Goal: Transaction & Acquisition: Register for event/course

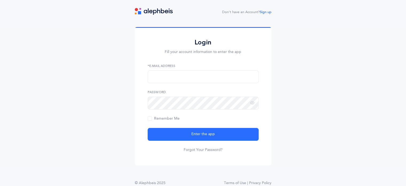
scroll to position [12, 0]
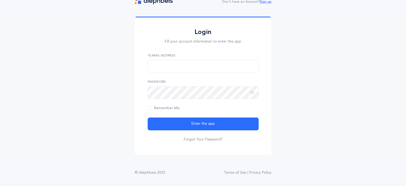
click at [269, 2] on link "Sign up" at bounding box center [266, 2] width 12 height 4
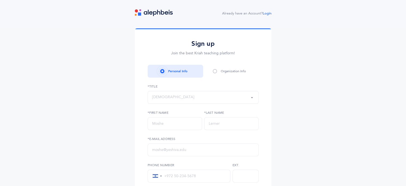
click at [177, 95] on div "Rabbi" at bounding box center [203, 97] width 102 height 9
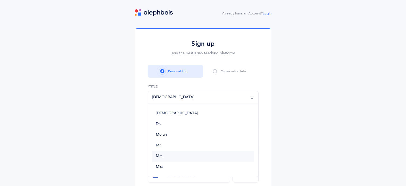
click at [170, 157] on link "Mrs." at bounding box center [203, 156] width 102 height 11
select select "4"
click at [173, 126] on input "text" at bounding box center [175, 123] width 55 height 13
type input "Devorah"
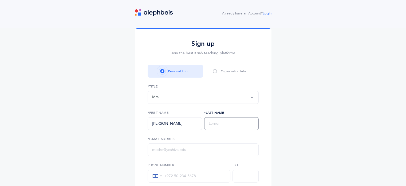
type input "Shore"
type input "devorahna@gmail.com"
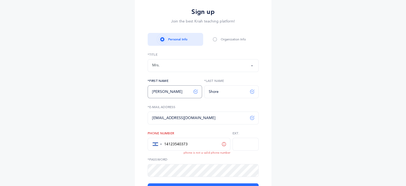
scroll to position [53, 0]
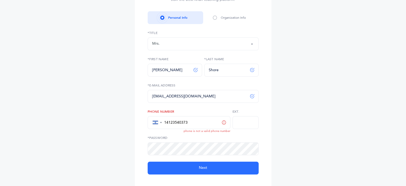
drag, startPoint x: 197, startPoint y: 118, endPoint x: 152, endPoint y: 129, distance: 46.2
click at [152, 129] on div "▼ United States +1 Canada +1 Afghanistan (‫افغانستان‬‎) +93 Albania (Shqipëri) …" at bounding box center [189, 122] width 83 height 13
type input "+972 55-500-9548"
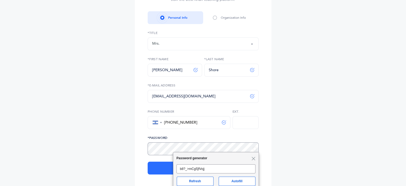
scroll to position [0, 0]
drag, startPoint x: 232, startPoint y: 176, endPoint x: 222, endPoint y: 153, distance: 25.8
click at [232, 176] on button "Autofill" at bounding box center [237, 180] width 37 height 9
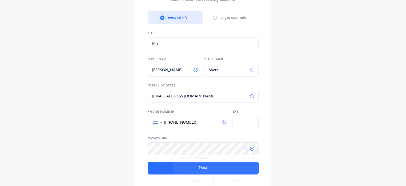
click at [315, 144] on div "Sign up Join the best Kriah teaching platform! Personal Info Organization Info …" at bounding box center [203, 82] width 406 height 214
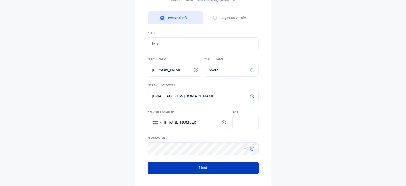
click at [216, 170] on button "Next" at bounding box center [203, 167] width 111 height 13
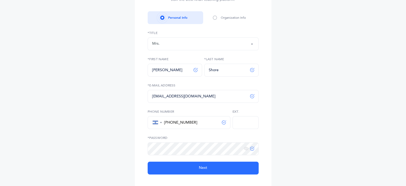
select select
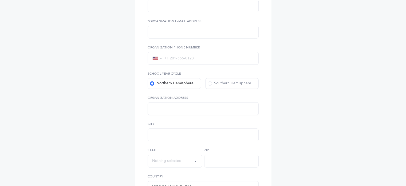
scroll to position [107, 0]
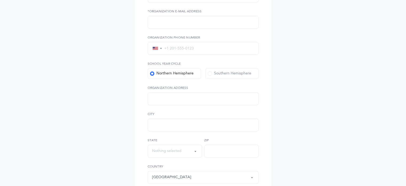
click at [187, 72] on div "Northern Hemisphere" at bounding box center [172, 73] width 44 height 5
click at [0, 0] on input "Northern Hemisphere" at bounding box center [0, 0] width 0 height 0
click at [165, 123] on input "text" at bounding box center [203, 124] width 111 height 13
type input "Ramat Bet Shemesh"
type input "devorahna@gmail.com"
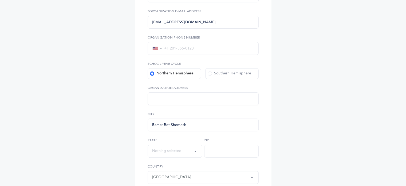
type input "+972 55-500-9548"
type input "12 nehar hayarkon"
type input "9964019"
select select "IL"
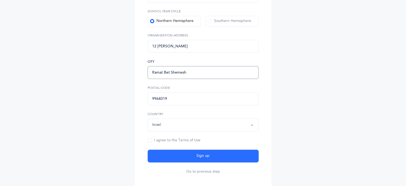
scroll to position [160, 0]
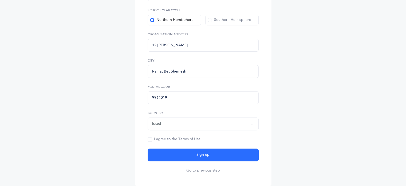
click at [191, 138] on div "I agree to the Terms of Use" at bounding box center [174, 139] width 53 height 5
click at [0, 0] on input "I agree to the Terms of Use" at bounding box center [0, 0] width 0 height 0
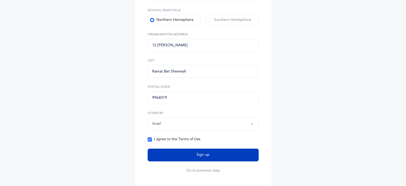
click at [200, 154] on span "Sign up" at bounding box center [203, 155] width 13 height 6
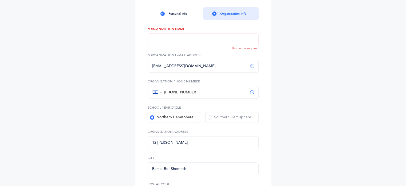
scroll to position [63, 0]
click at [185, 40] on input "text" at bounding box center [203, 40] width 111 height 13
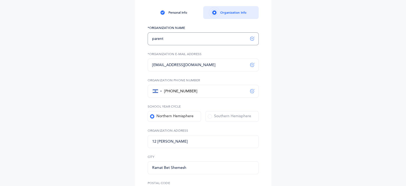
scroll to position [191, 0]
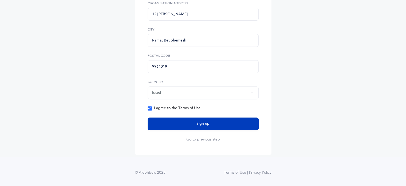
type input "parent"
click at [196, 125] on button "Sign up" at bounding box center [203, 123] width 111 height 13
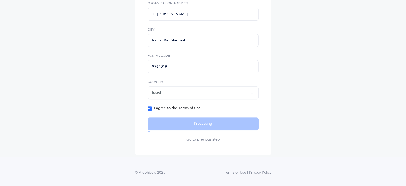
click at [393, 16] on thrush-future at bounding box center [203, 93] width 406 height 186
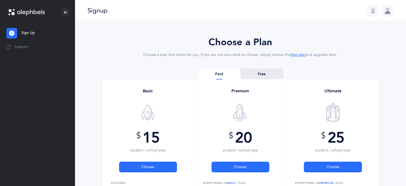
click at [267, 75] on link "Free" at bounding box center [262, 74] width 43 height 11
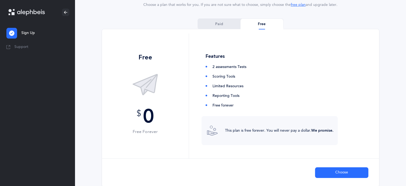
scroll to position [80, 0]
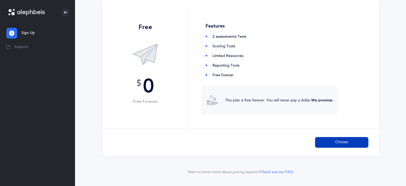
click at [342, 142] on span "Choose" at bounding box center [342, 142] width 13 height 6
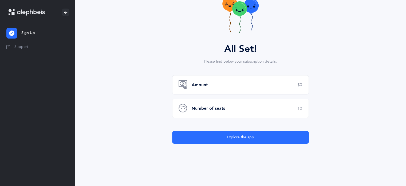
scroll to position [55, 0]
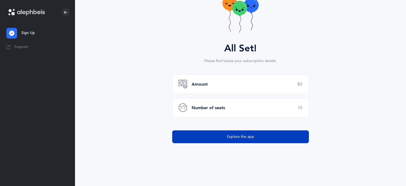
click at [261, 140] on button "Explore the app" at bounding box center [240, 136] width 137 height 13
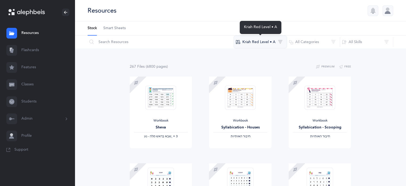
click at [276, 44] on button "Kriah Red Level • A" at bounding box center [260, 42] width 53 height 13
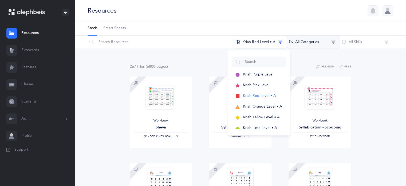
click at [322, 45] on button "All Categories" at bounding box center [313, 42] width 53 height 13
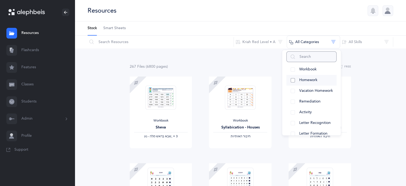
scroll to position [27, 0]
click at [307, 111] on span "Letter Recognition" at bounding box center [316, 112] width 32 height 4
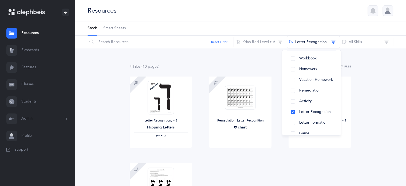
click at [379, 137] on div "4 File s (10 page s ) Premium Free Letter Recognition‪, + 2‬ Flipping Letters ‫…" at bounding box center [241, 159] width 332 height 223
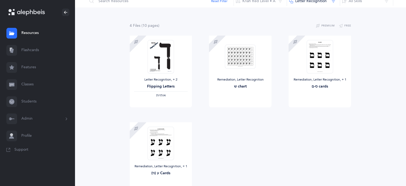
scroll to position [32, 0]
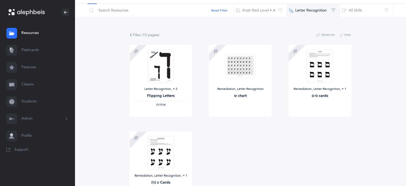
click at [328, 13] on button "Letter Recognition" at bounding box center [313, 10] width 53 height 13
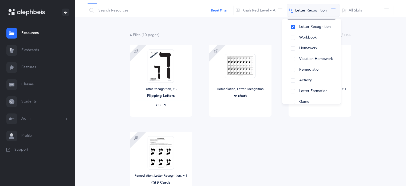
scroll to position [17, 0]
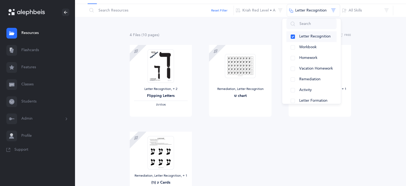
click at [311, 38] on span "Letter Recognition" at bounding box center [316, 36] width 32 height 4
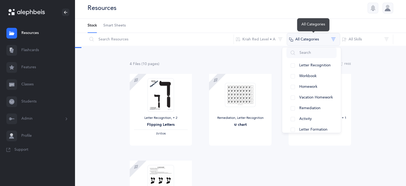
scroll to position [0, 0]
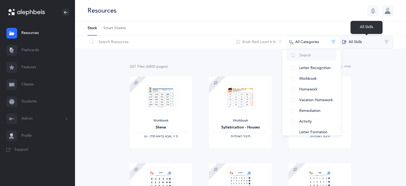
click at [353, 41] on button "All Skills" at bounding box center [366, 42] width 53 height 13
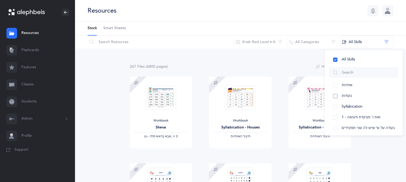
click at [355, 91] on button "נקודות" at bounding box center [364, 96] width 70 height 11
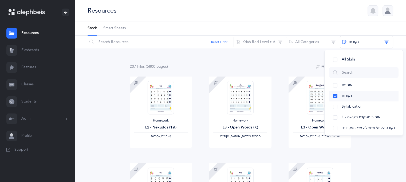
click at [355, 94] on button "נקודות" at bounding box center [364, 96] width 70 height 11
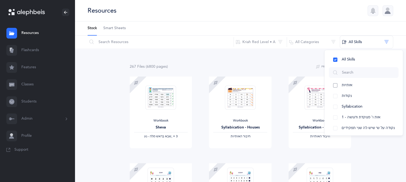
click at [350, 85] on span "אותיות" at bounding box center [347, 85] width 11 height 4
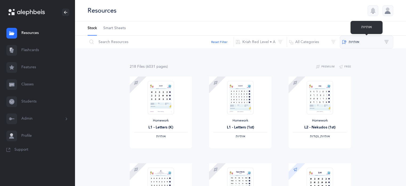
click at [356, 42] on button "‫אותיות‬" at bounding box center [366, 42] width 53 height 13
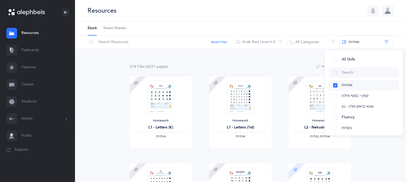
click at [337, 84] on button "אותיות" at bounding box center [364, 85] width 70 height 11
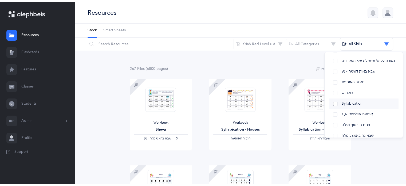
scroll to position [162, 0]
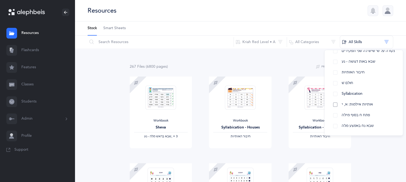
click at [375, 103] on button "אותיות אילמות: א, י" at bounding box center [364, 104] width 70 height 11
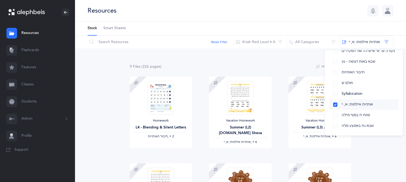
click at [335, 104] on button "אותיות אילמות: א, י" at bounding box center [364, 104] width 70 height 11
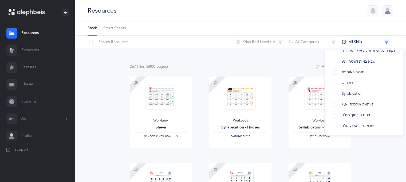
click at [292, 28] on ul "Stock Smart Sheets" at bounding box center [241, 28] width 332 height 14
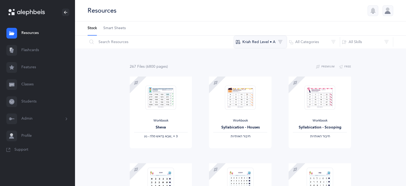
click at [268, 46] on button "Kriah Red Level • A" at bounding box center [260, 42] width 53 height 13
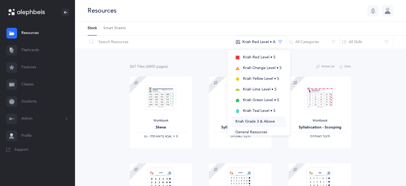
scroll to position [120, 0]
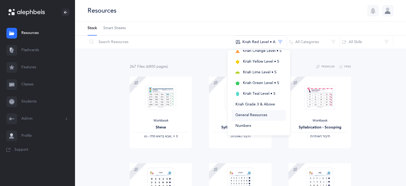
click at [272, 116] on button "General Resources" at bounding box center [259, 115] width 54 height 11
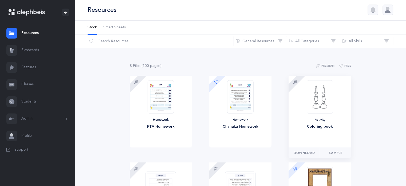
scroll to position [0, 0]
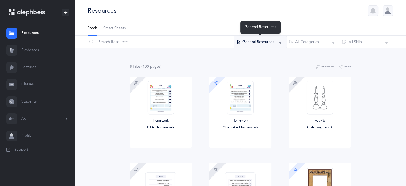
click at [268, 44] on button "General Resources" at bounding box center [260, 42] width 53 height 13
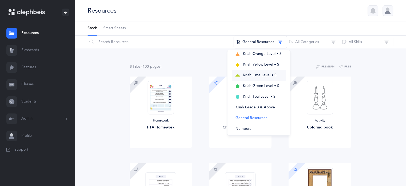
scroll to position [120, 0]
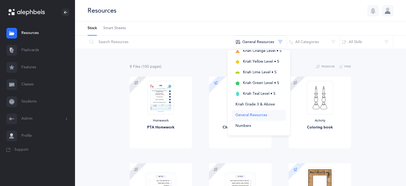
click at [262, 113] on span "General Resources" at bounding box center [252, 115] width 32 height 4
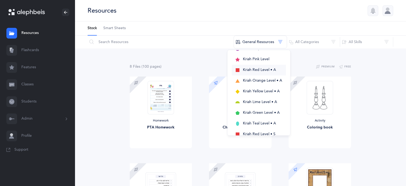
scroll to position [0, 0]
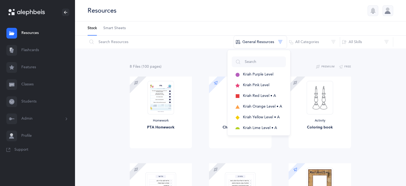
click at [19, 103] on link "Students" at bounding box center [37, 101] width 75 height 17
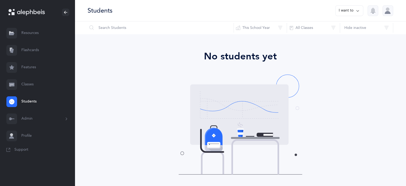
click at [25, 87] on link "Classes" at bounding box center [37, 84] width 75 height 17
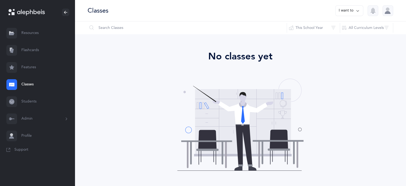
click at [29, 68] on link "Features" at bounding box center [37, 67] width 75 height 17
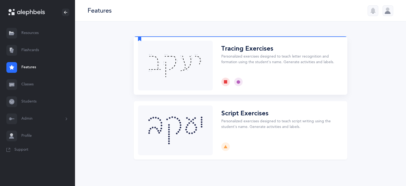
scroll to position [1, 0]
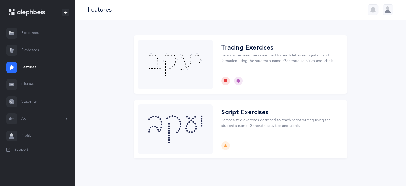
click at [32, 48] on link "Flashcards" at bounding box center [37, 50] width 75 height 17
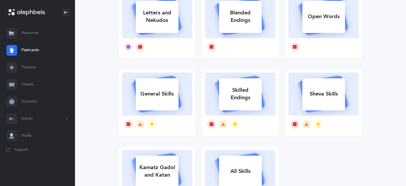
scroll to position [53, 0]
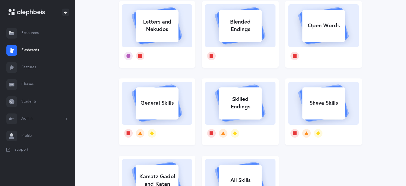
click at [23, 33] on link "Resources" at bounding box center [37, 33] width 75 height 17
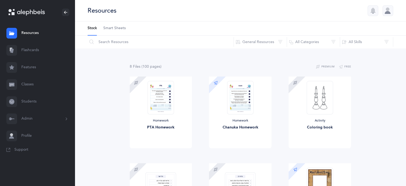
click at [120, 31] on link "Smart Sheets" at bounding box center [114, 28] width 22 height 14
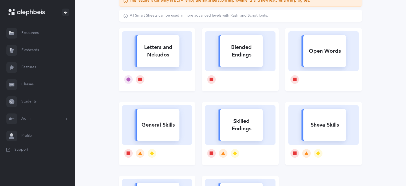
scroll to position [53, 0]
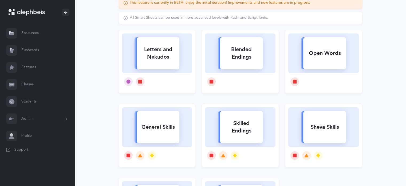
click at [151, 56] on div "Letters and Nekudos" at bounding box center [158, 52] width 43 height 21
select select
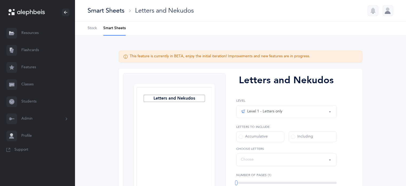
select select "27"
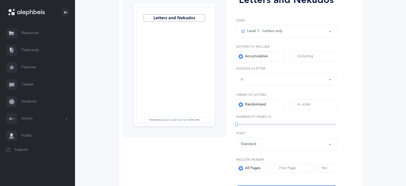
scroll to position [107, 0]
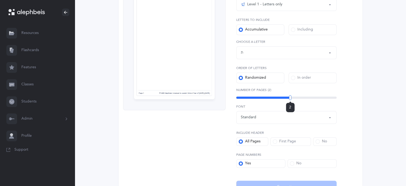
drag, startPoint x: 235, startPoint y: 95, endPoint x: 296, endPoint y: 86, distance: 61.5
click at [296, 86] on div "Letters and Nekudos Level 1 - Letters only Level 2 - Nekudos only Level 3 - Let…" at bounding box center [285, 79] width 118 height 227
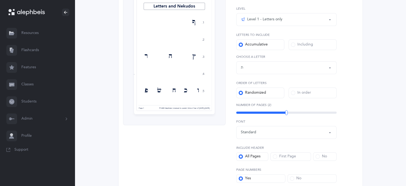
scroll to position [80, 0]
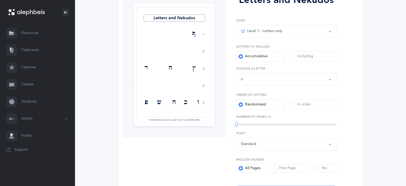
drag, startPoint x: 283, startPoint y: 125, endPoint x: 212, endPoint y: 140, distance: 72.4
click at [212, 140] on div "Letters and Nekudos 1. 2. 3. 4. 5. ף ד ץ ה ר ב ו כ ח שׂ פ בּ ן ז שׁ פּ נ ל צ תּ…" at bounding box center [241, 96] width 244 height 214
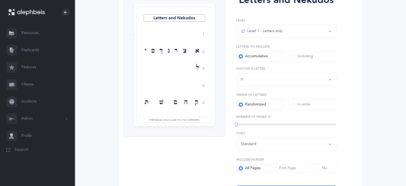
click at [320, 82] on div "Letters up until: ת" at bounding box center [286, 79] width 91 height 9
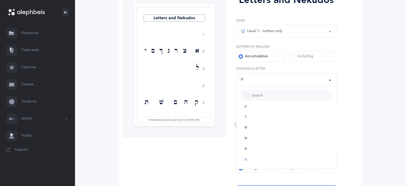
click at [102, 99] on div "This feature is currently in BETA, enjoy the initial iteration! Improvements an…" at bounding box center [241, 86] width 278 height 232
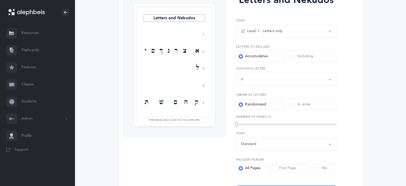
click at [43, 34] on link "Resources" at bounding box center [37, 33] width 75 height 17
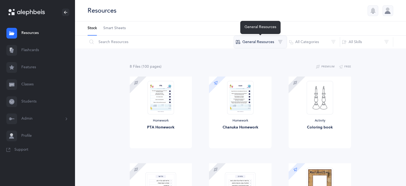
click at [252, 45] on button "General Resources" at bounding box center [260, 42] width 53 height 13
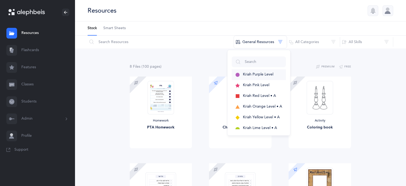
click at [272, 72] on span "Kriah Purple Level" at bounding box center [258, 74] width 30 height 4
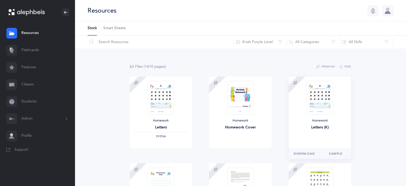
click at [321, 94] on img at bounding box center [320, 97] width 26 height 33
click at [339, 153] on link "Sample" at bounding box center [336, 153] width 32 height 11
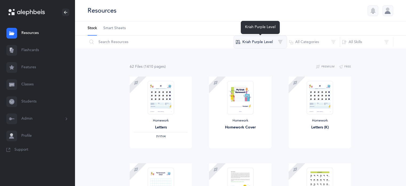
click at [259, 42] on button "Kriah Purple Level" at bounding box center [260, 42] width 53 height 13
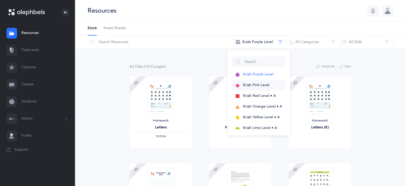
click at [256, 86] on span "Kriah Pink Level" at bounding box center [256, 85] width 26 height 4
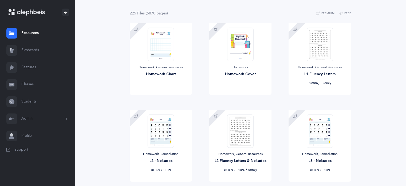
scroll to position [53, 0]
click at [325, 129] on img at bounding box center [320, 130] width 26 height 33
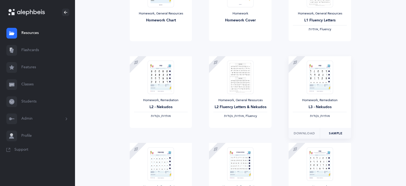
click at [337, 131] on link "Sample" at bounding box center [336, 133] width 32 height 11
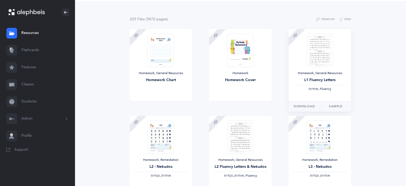
scroll to position [0, 0]
